Goal: Information Seeking & Learning: Check status

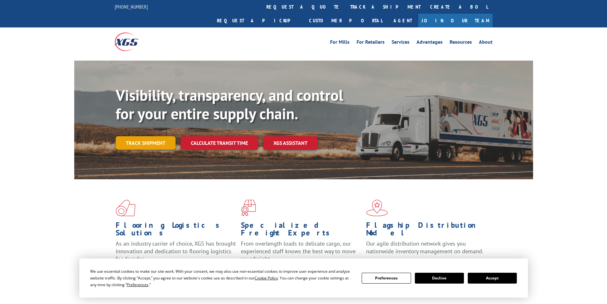
click at [148, 136] on link "Track shipment" at bounding box center [146, 142] width 60 height 13
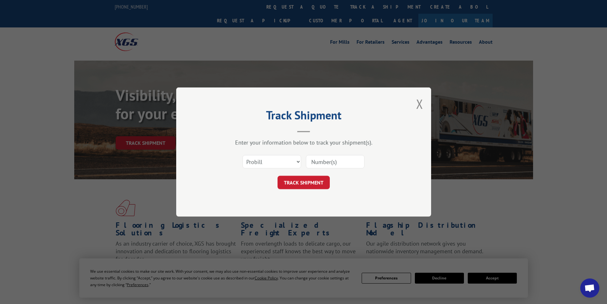
click at [313, 164] on input at bounding box center [335, 161] width 59 height 13
paste input "2879541"
type input "2879541"
click at [316, 177] on button "TRACK SHIPMENT" at bounding box center [304, 182] width 52 height 13
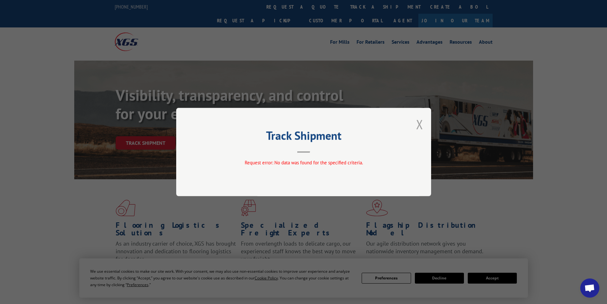
click at [419, 125] on button "Close modal" at bounding box center [419, 124] width 7 height 17
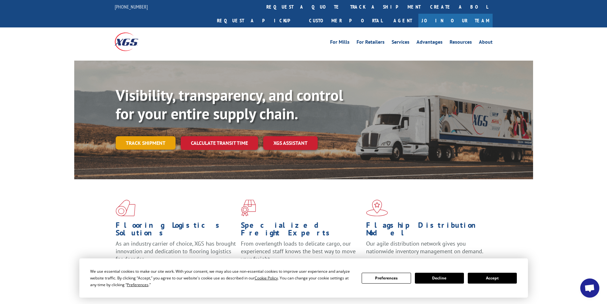
click at [149, 136] on link "Track shipment" at bounding box center [146, 142] width 60 height 13
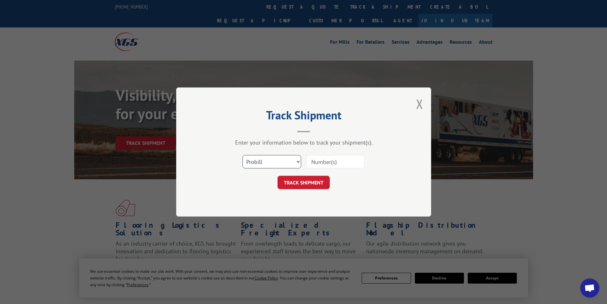
click at [258, 159] on select "Select category... Probill BOL PO" at bounding box center [272, 161] width 59 height 13
select select "bol"
click at [243, 155] on select "Select category... Probill BOL PO" at bounding box center [272, 161] width 59 height 13
click at [322, 165] on input at bounding box center [335, 161] width 59 height 13
click at [322, 164] on input at bounding box center [335, 161] width 59 height 13
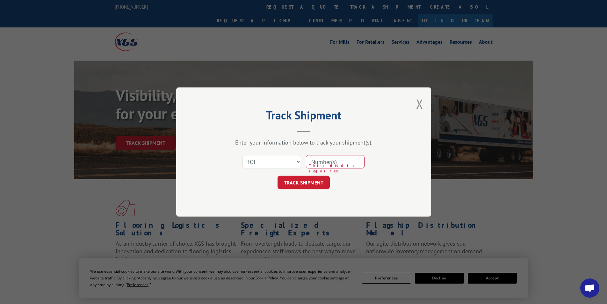
paste input "2879541"
type input "2879541"
click at [317, 180] on button "TRACK SHIPMENT" at bounding box center [304, 182] width 52 height 13
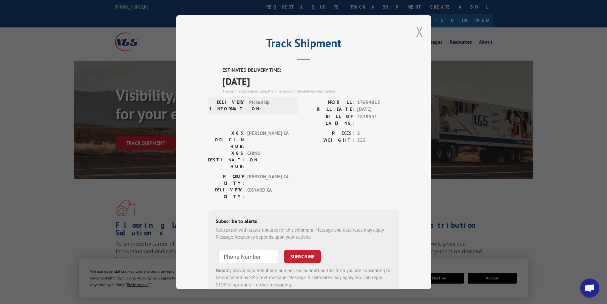
click at [416, 33] on button "Close modal" at bounding box center [419, 31] width 7 height 17
